Goal: Browse casually

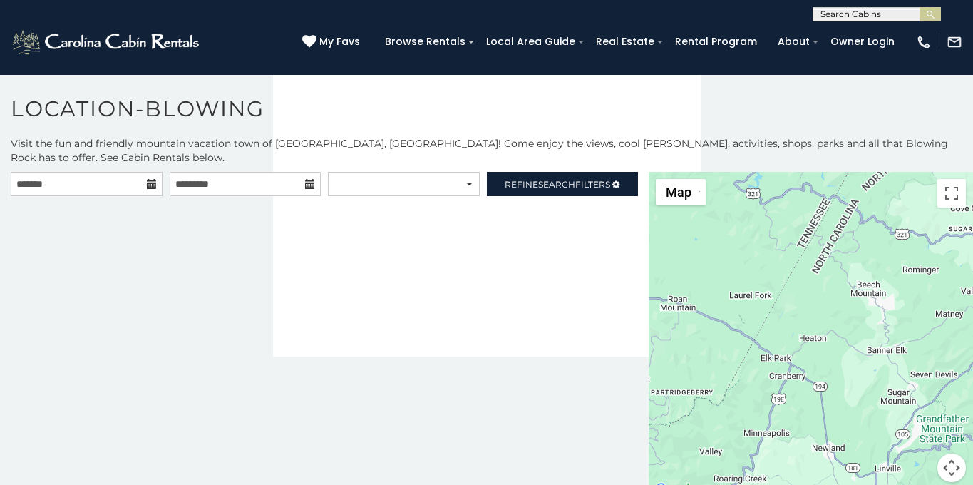
scroll to position [8, 0]
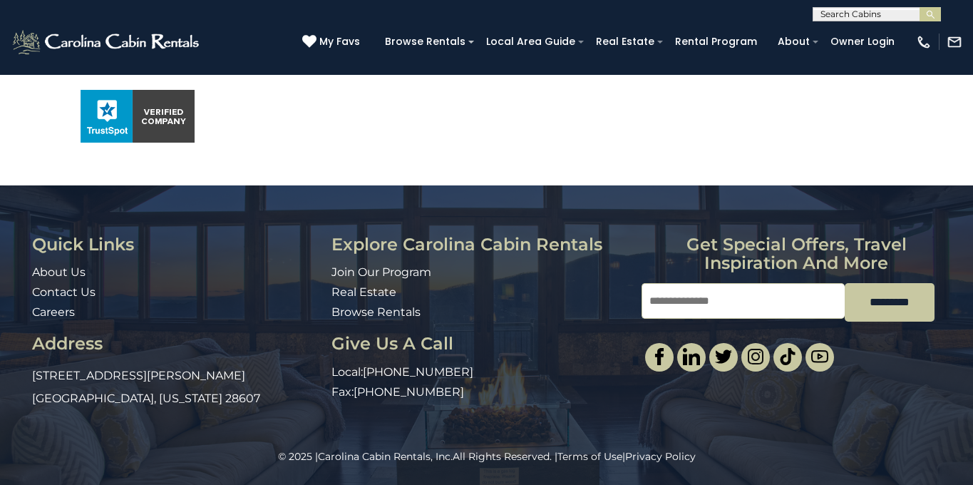
scroll to position [1035, 0]
